Goal: Task Accomplishment & Management: Use online tool/utility

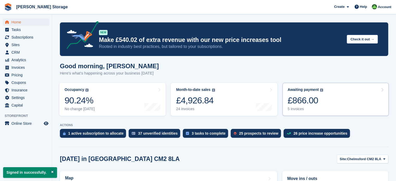
click at [302, 101] on div "£866.00" at bounding box center [305, 100] width 36 height 11
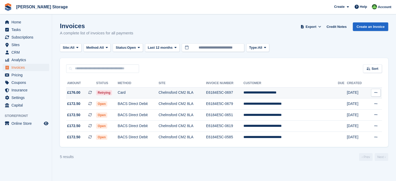
click at [183, 90] on td "Chelmsford CM2 8LA" at bounding box center [181, 92] width 47 height 11
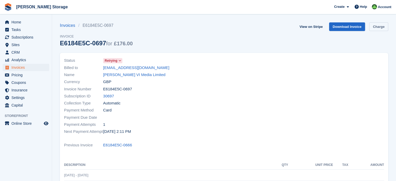
click at [378, 28] on link "Charge" at bounding box center [378, 26] width 19 height 9
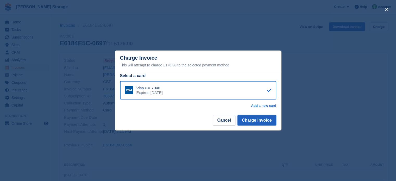
click at [261, 121] on button "Charge Invoice" at bounding box center [256, 120] width 39 height 10
